Goal: Navigation & Orientation: Find specific page/section

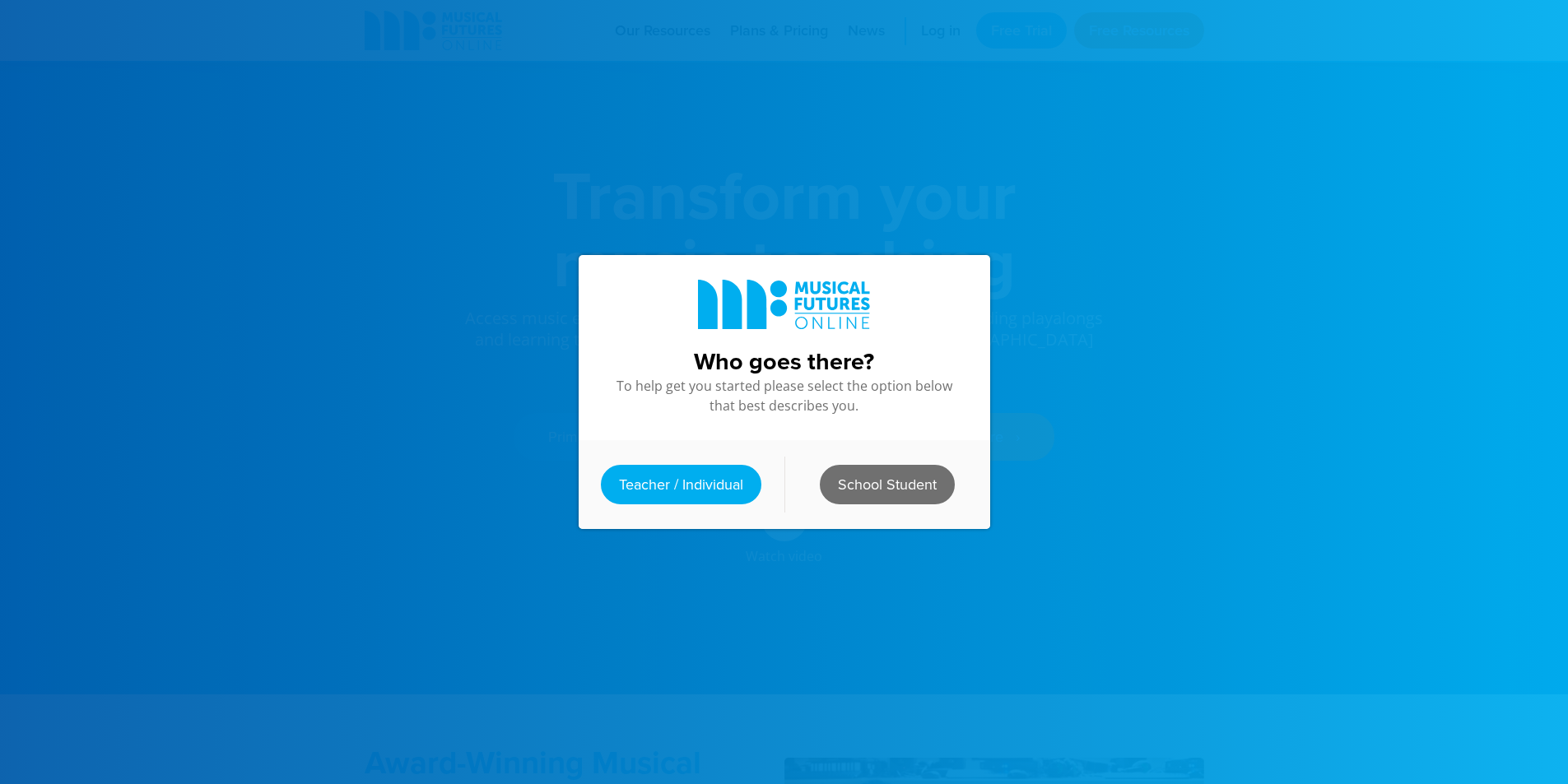
click at [896, 469] on link "School Student" at bounding box center [887, 484] width 135 height 40
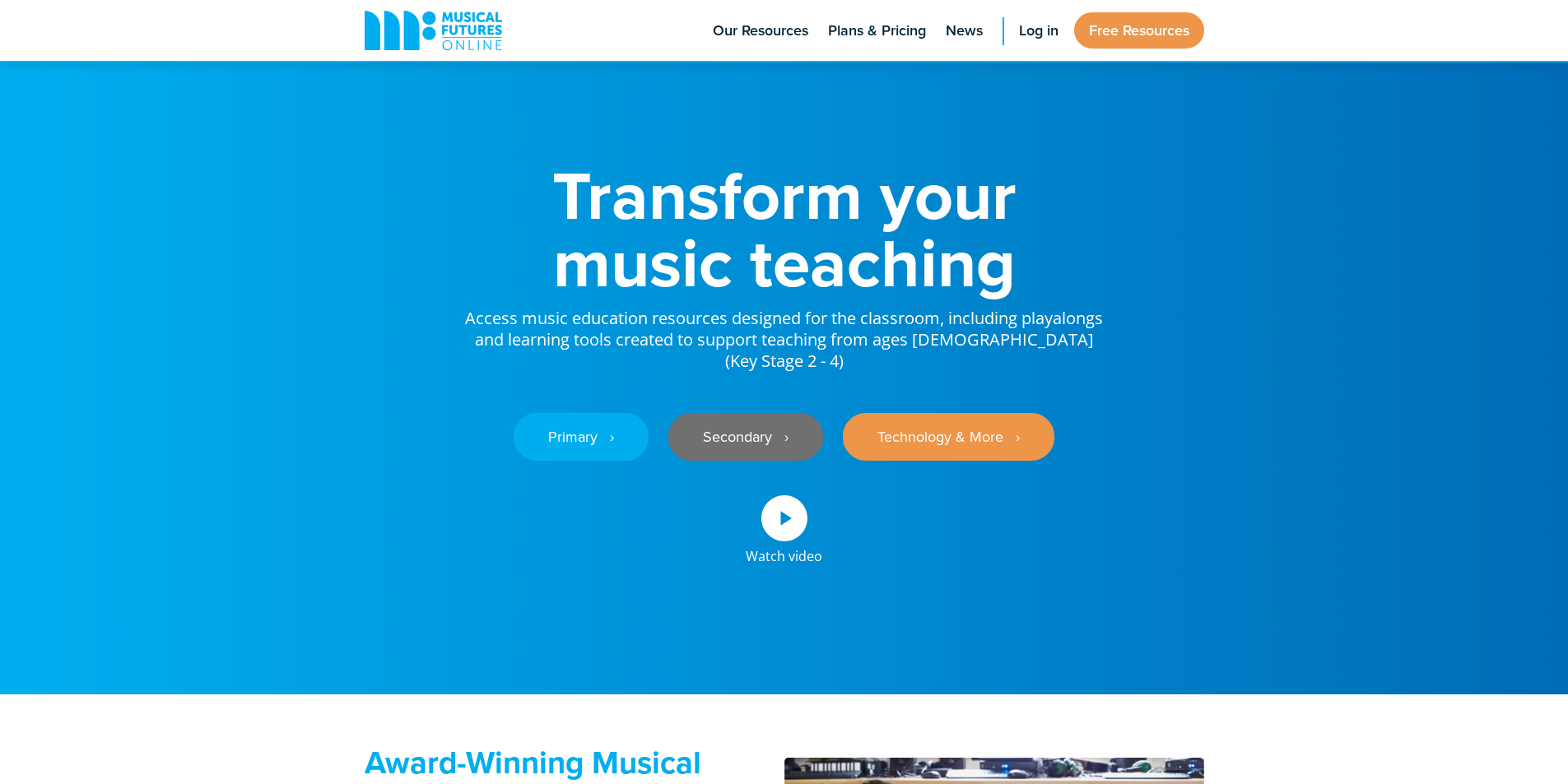
click at [764, 453] on link "Secondary ‎‏‏‎ ‎ ›" at bounding box center [746, 437] width 155 height 48
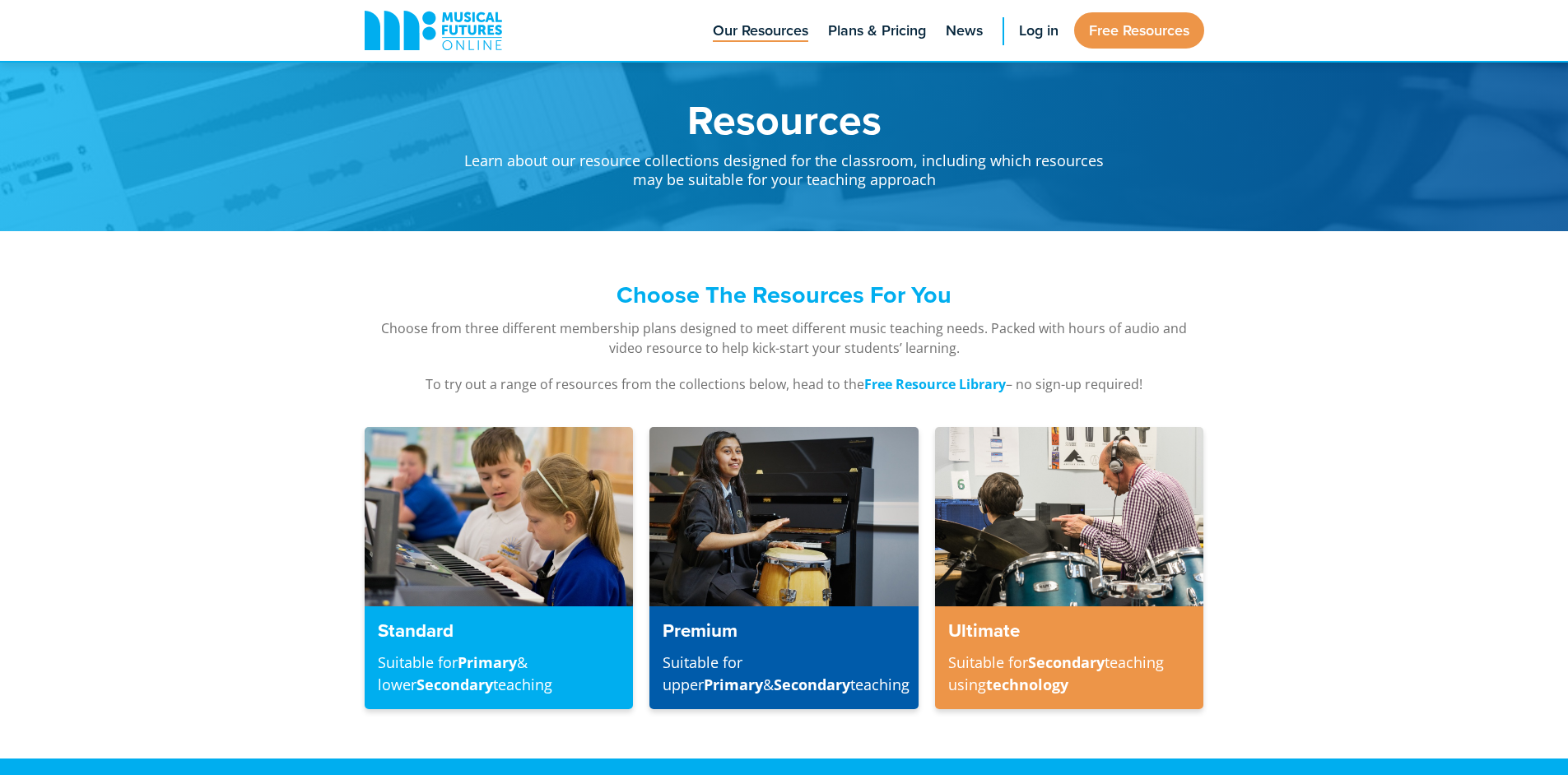
scroll to position [3094, 0]
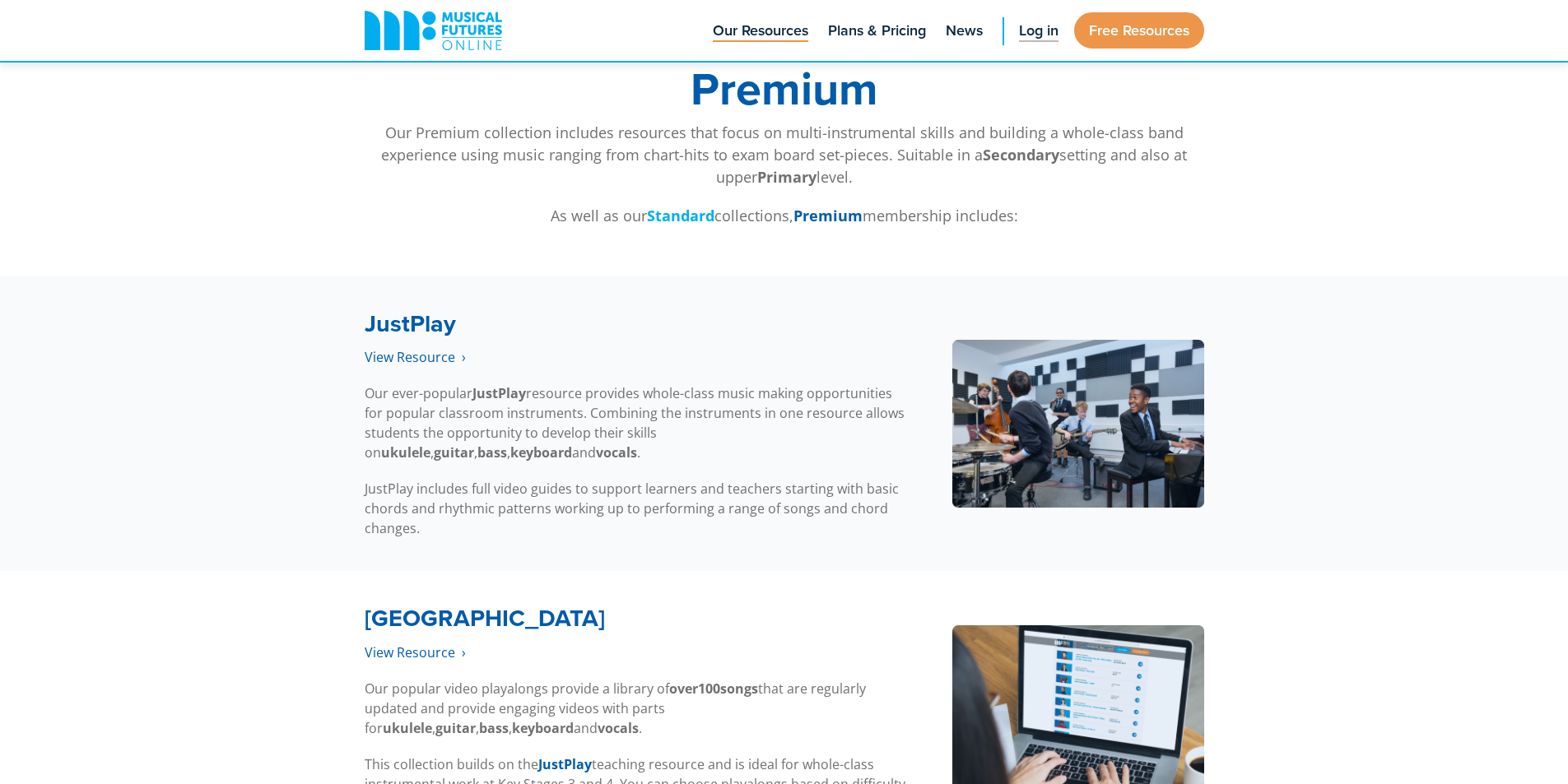
click at [1035, 24] on span "Log in" at bounding box center [1039, 31] width 40 height 22
